Goal: Communication & Community: Connect with others

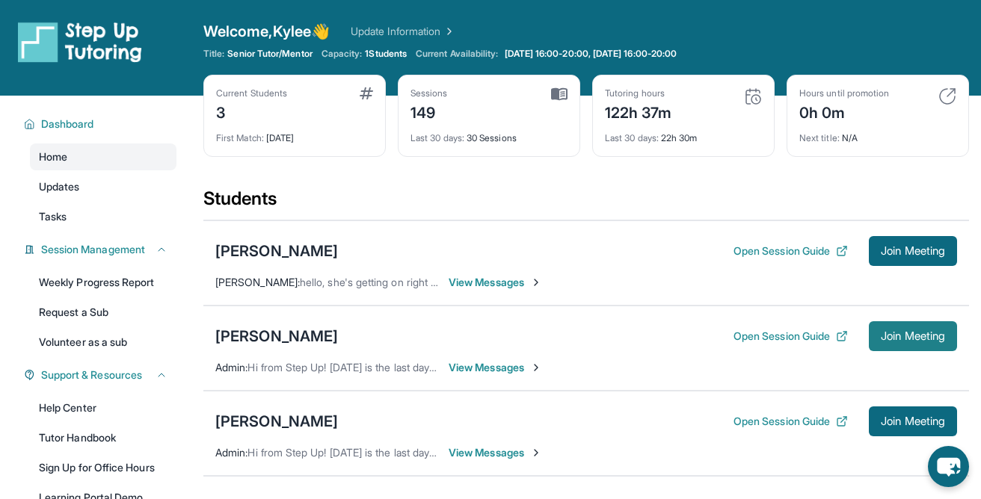
click at [881, 340] on span "Join Meeting" at bounding box center [912, 336] width 64 height 9
click at [889, 348] on button "Join Meeting" at bounding box center [912, 336] width 88 height 30
click at [313, 336] on div "[PERSON_NAME]" at bounding box center [276, 336] width 123 height 21
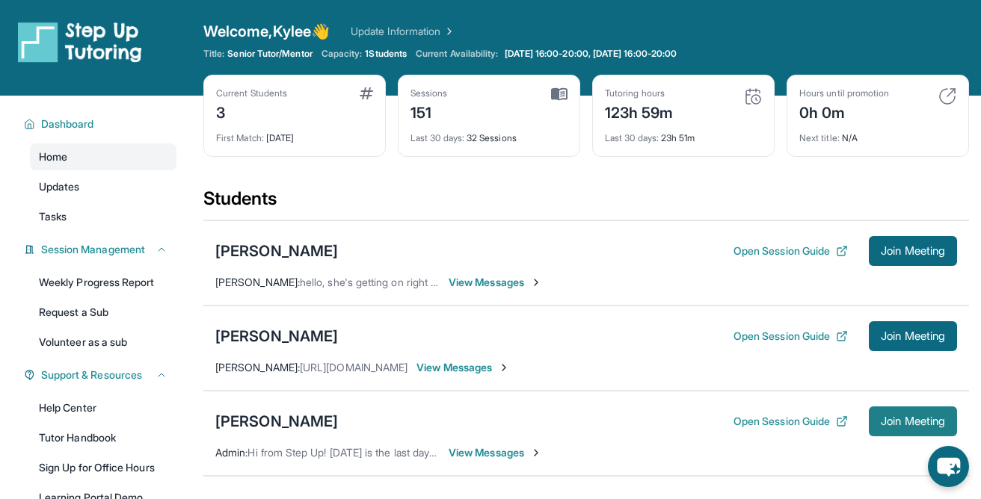
click at [917, 426] on span "Join Meeting" at bounding box center [912, 421] width 64 height 9
